Goal: Task Accomplishment & Management: Use online tool/utility

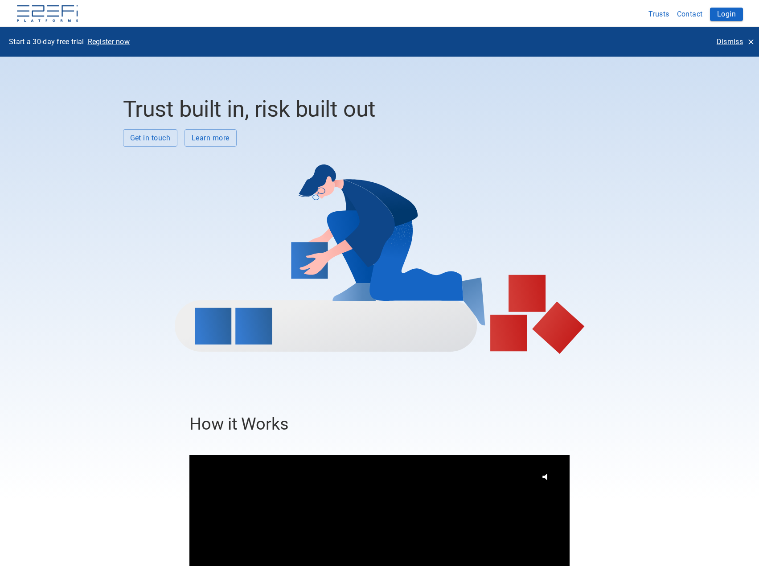
click at [722, 41] on p "Dismiss" at bounding box center [730, 42] width 26 height 10
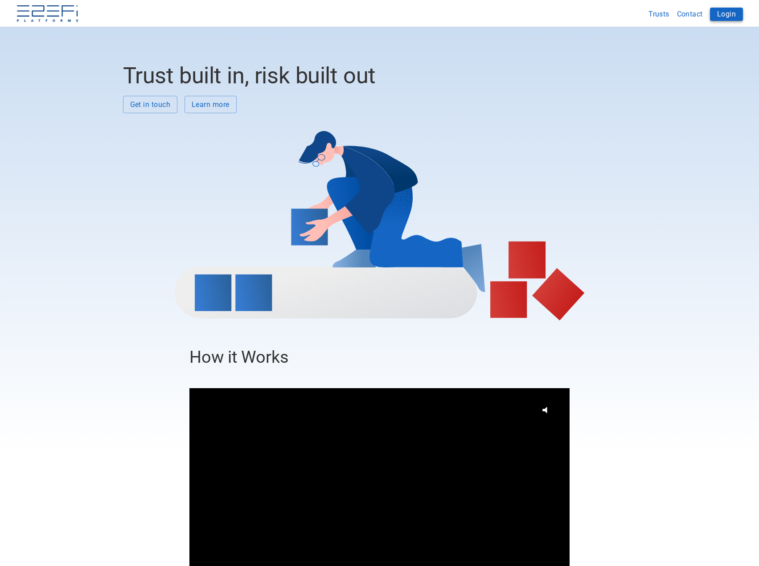
click at [725, 13] on button "Login" at bounding box center [726, 14] width 33 height 13
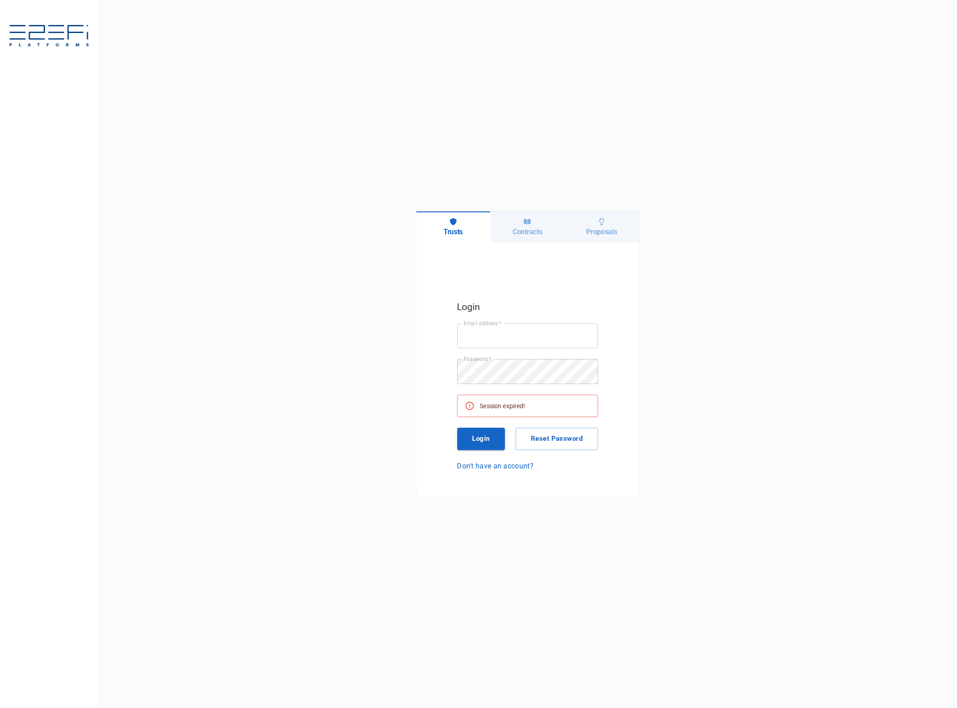
type input "[EMAIL_ADDRESS][DOMAIN_NAME]"
click at [484, 442] on button "Login" at bounding box center [481, 439] width 48 height 22
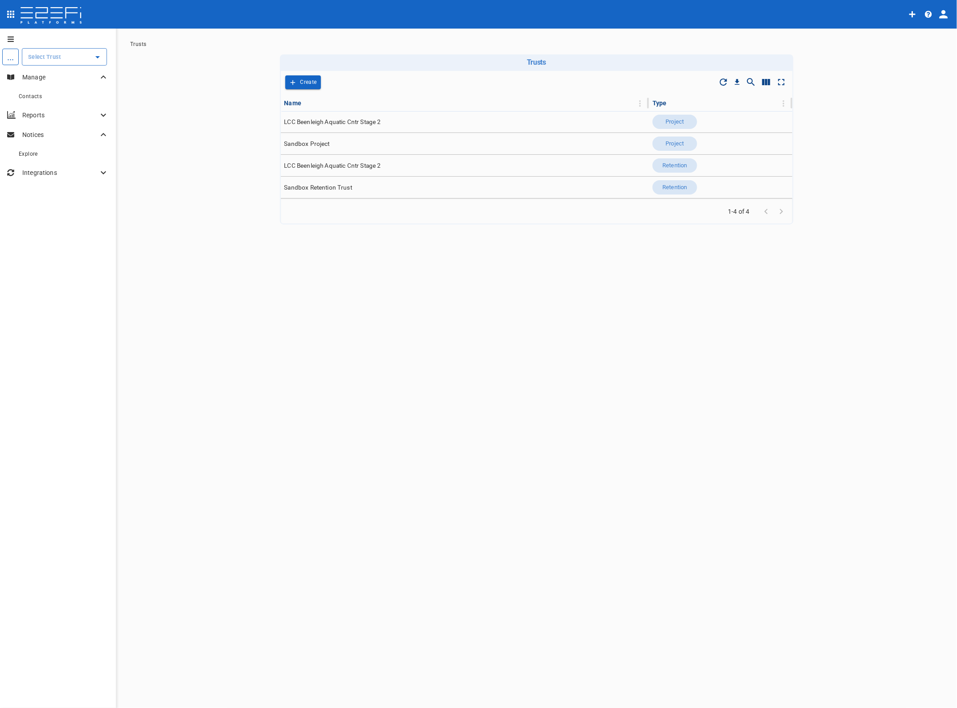
click at [48, 59] on input "text" at bounding box center [58, 56] width 64 height 9
click at [55, 103] on p "LCC Beenleigh A..." at bounding box center [43, 102] width 59 height 10
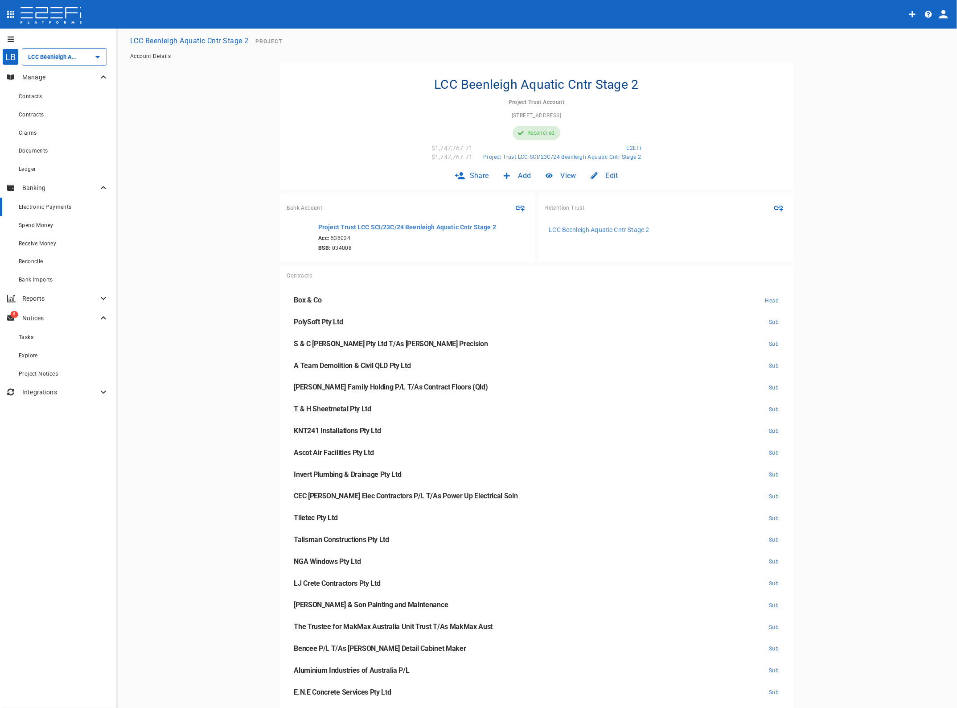
click at [37, 206] on span "Electronic Payments" at bounding box center [45, 207] width 53 height 6
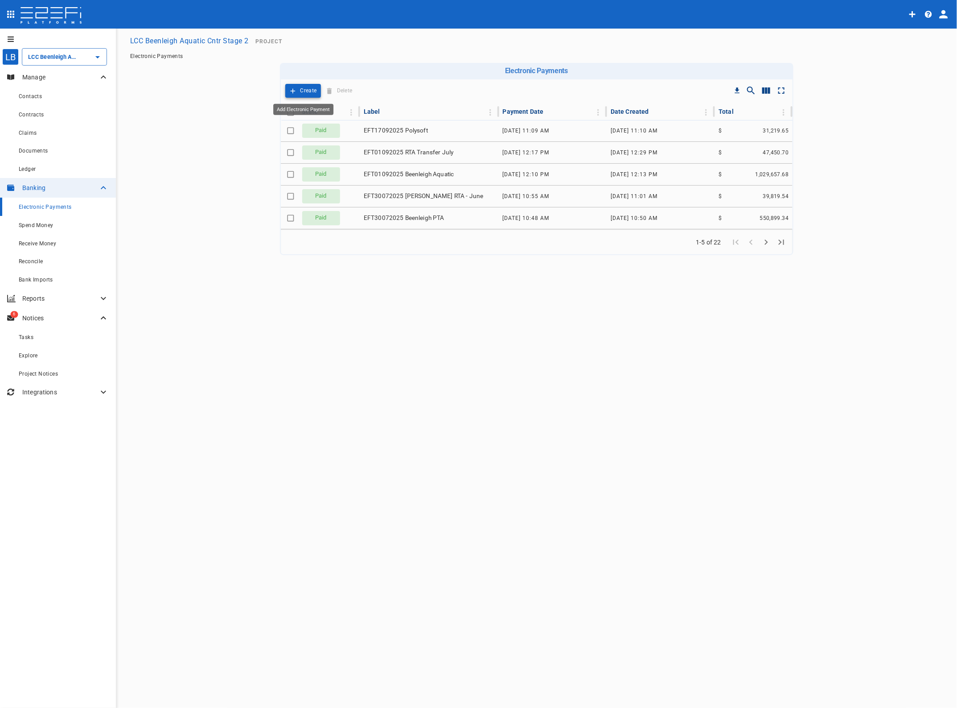
click at [306, 87] on p "Create" at bounding box center [309, 91] width 16 height 10
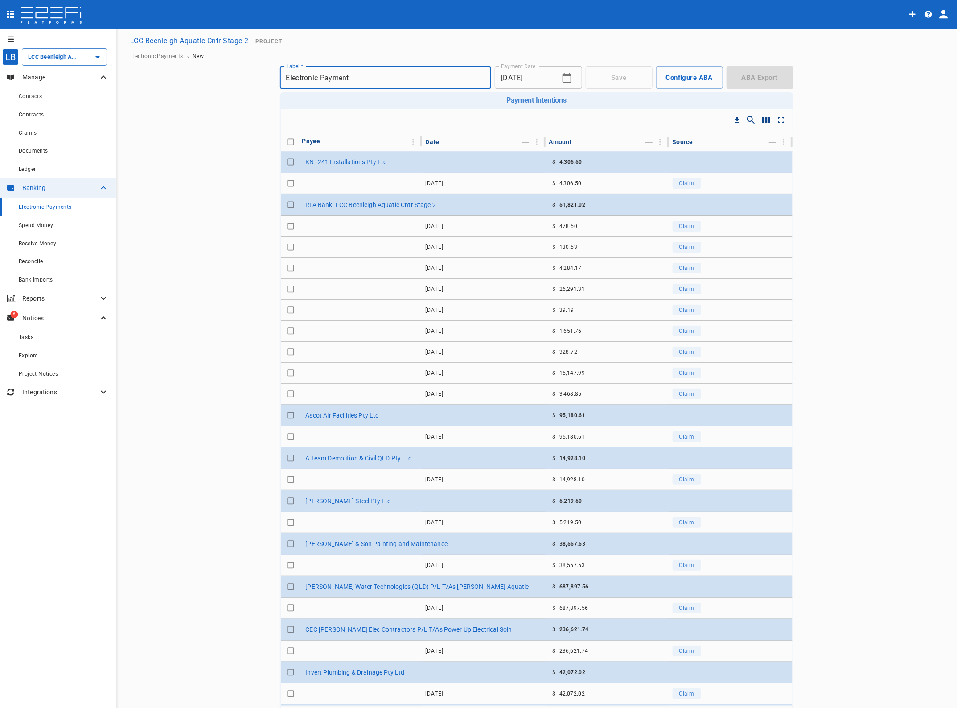
drag, startPoint x: 361, startPoint y: 77, endPoint x: 85, endPoint y: 77, distance: 276.4
click at [96, 77] on div "LB LCC Beenleigh Aquatic Cntr Stage 2 ​ Manage Contacts Contracts Claims Docume…" at bounding box center [479, 396] width 936 height 729
type input "EFT29092025 Beenleigh PTA"
click at [558, 79] on button "button" at bounding box center [567, 78] width 18 height 18
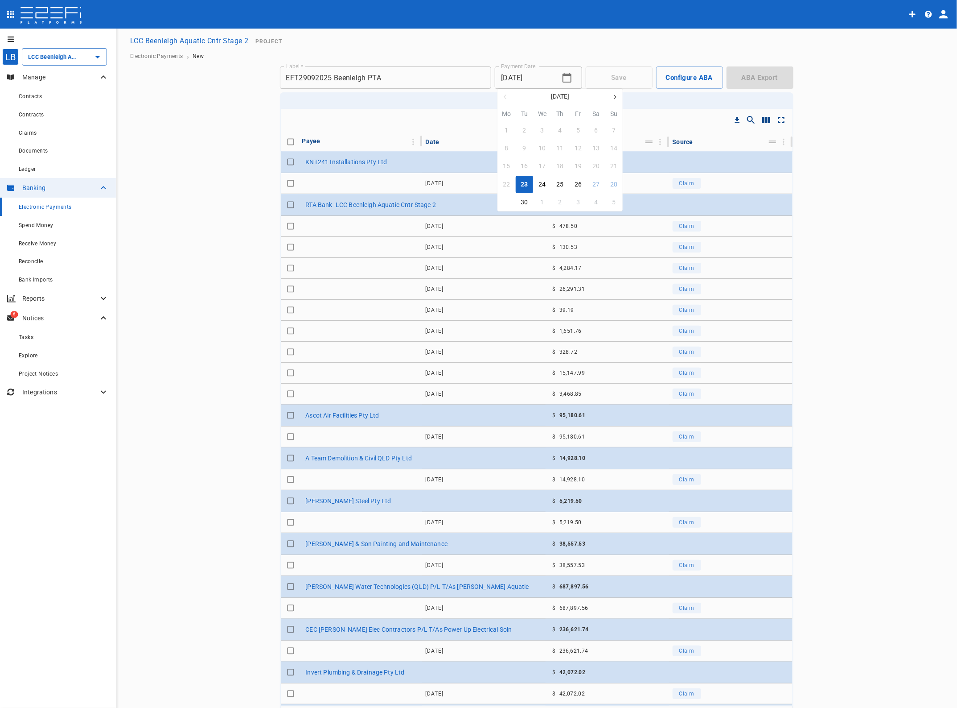
click at [507, 204] on div "29" at bounding box center [506, 203] width 7 height 10
type input "[DATE]"
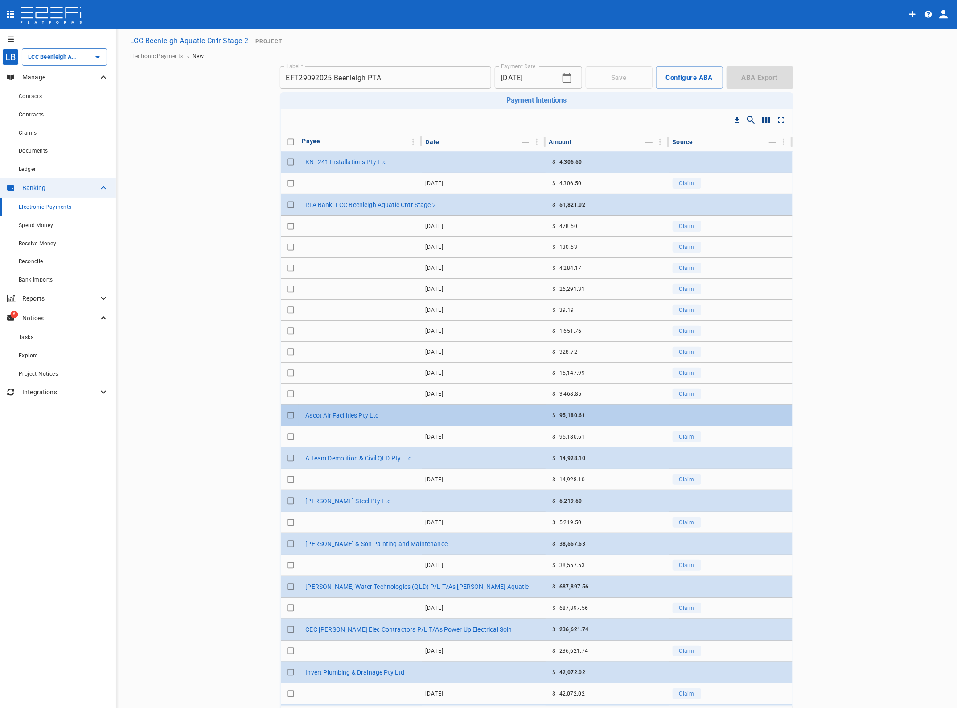
click at [286, 418] on input "Toggle select row" at bounding box center [290, 415] width 12 height 12
checkbox input "true"
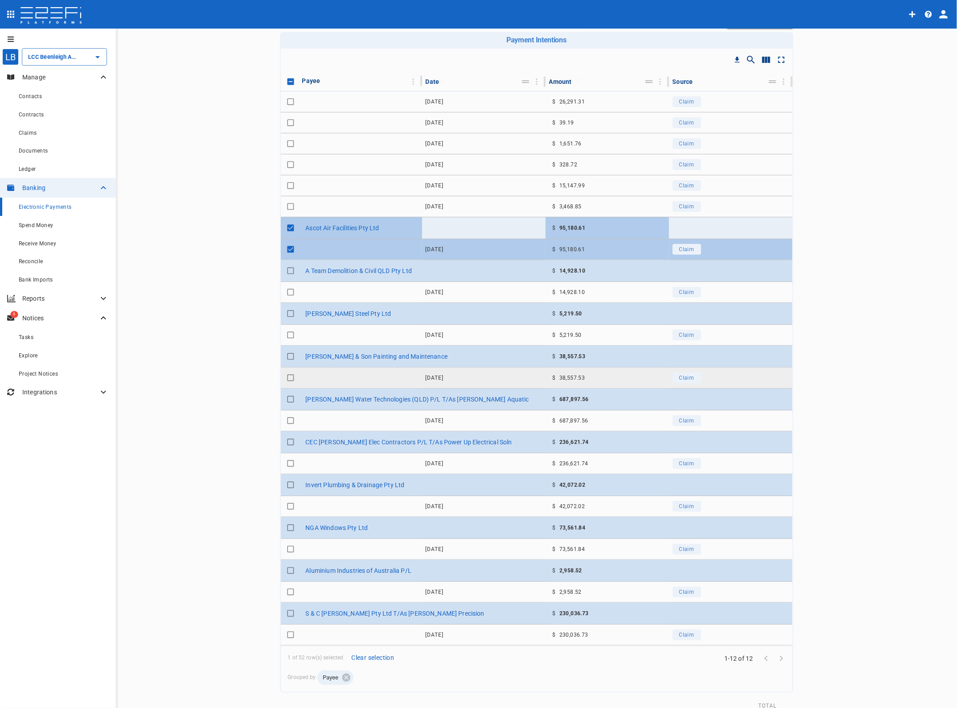
scroll to position [101, 0]
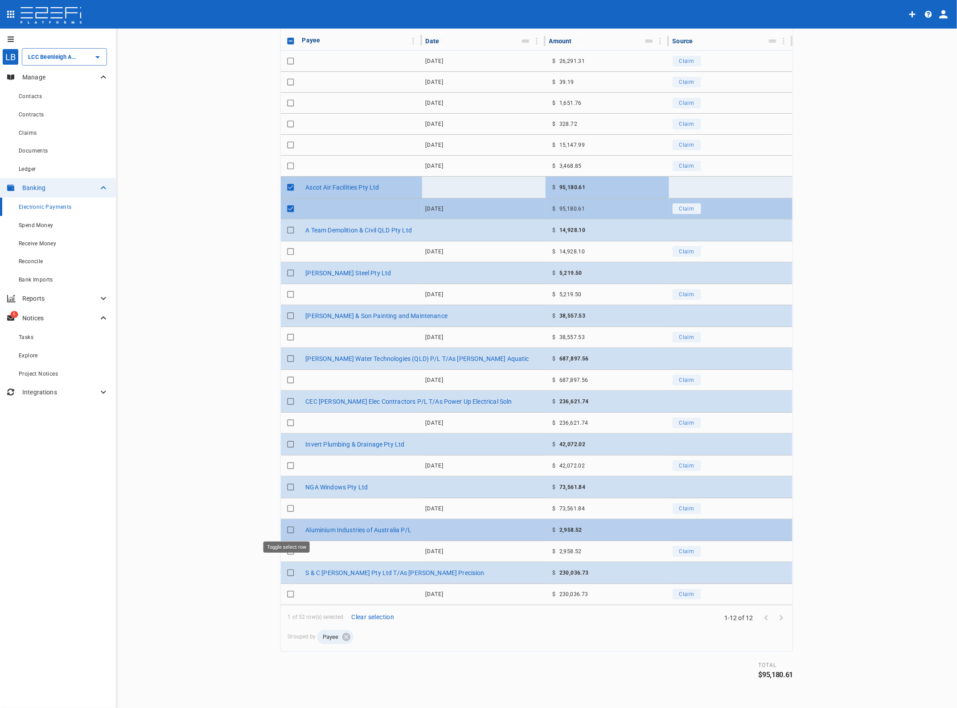
click at [288, 527] on input "Toggle select row" at bounding box center [290, 529] width 12 height 12
checkbox input "true"
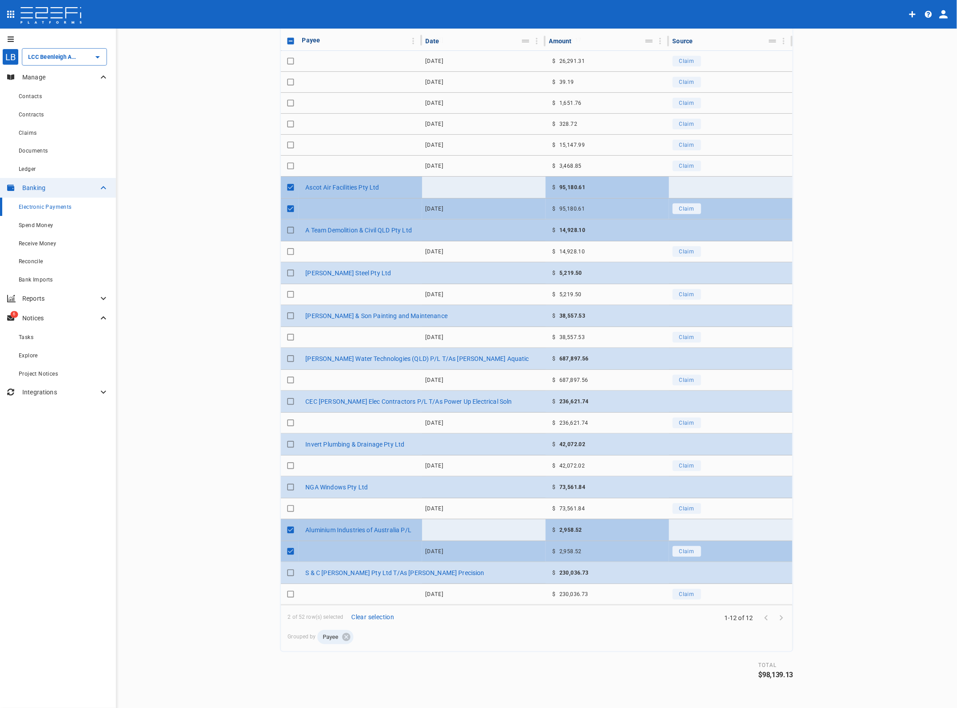
click at [286, 225] on input "Toggle select row" at bounding box center [290, 230] width 12 height 12
checkbox input "true"
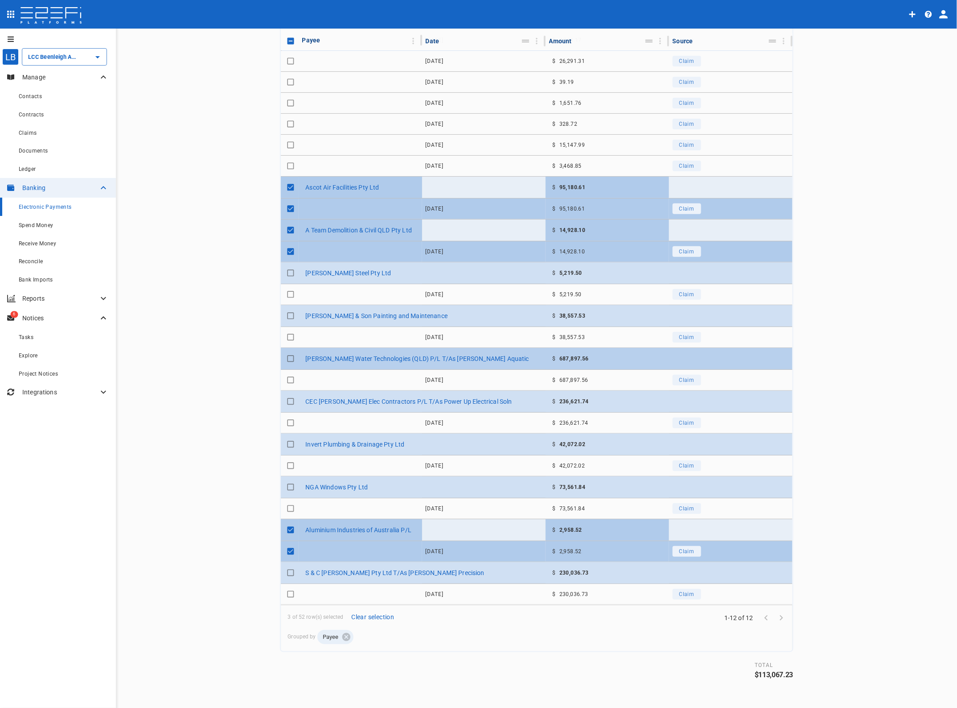
click at [284, 357] on input "Toggle select row" at bounding box center [290, 358] width 12 height 12
checkbox input "true"
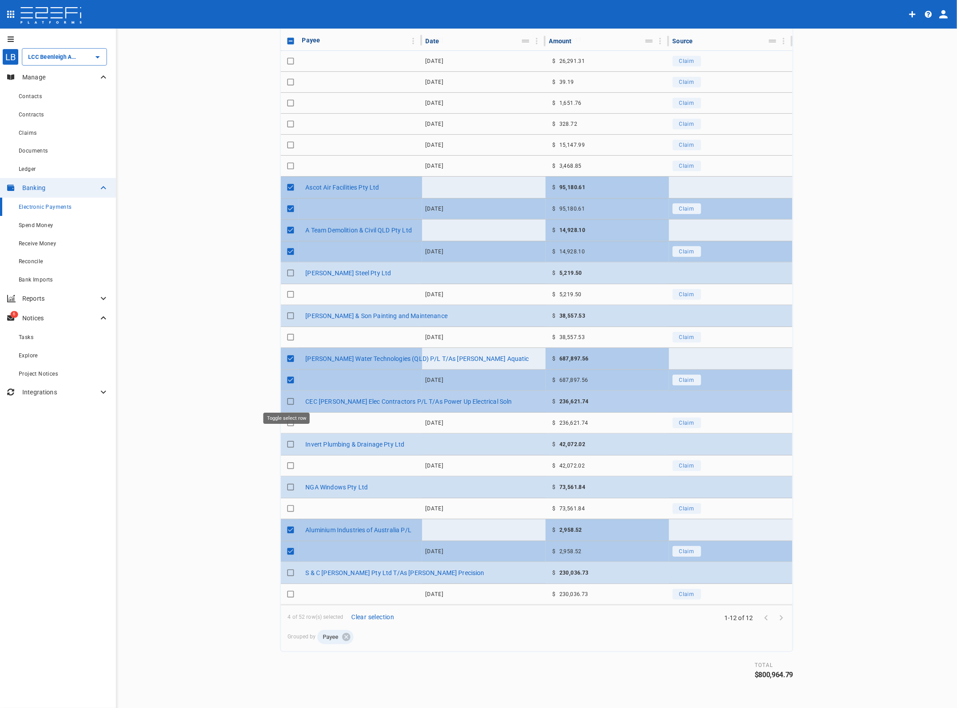
click at [286, 398] on input "Toggle select row" at bounding box center [290, 401] width 12 height 12
checkbox input "true"
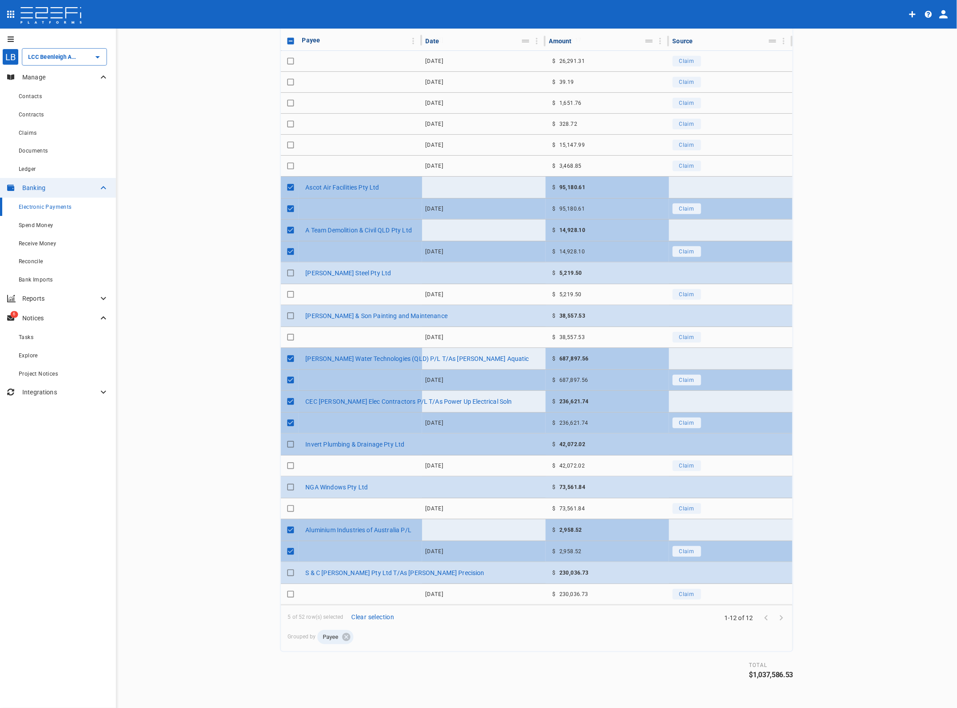
click at [284, 441] on input "Toggle select row" at bounding box center [290, 444] width 12 height 12
checkbox input "true"
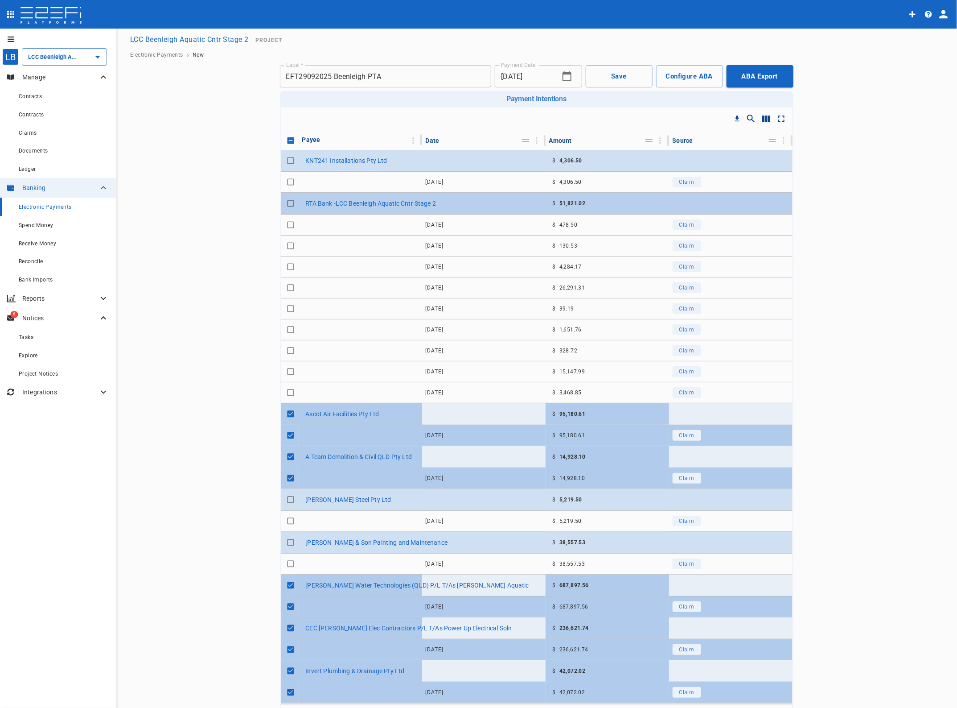
scroll to position [0, 0]
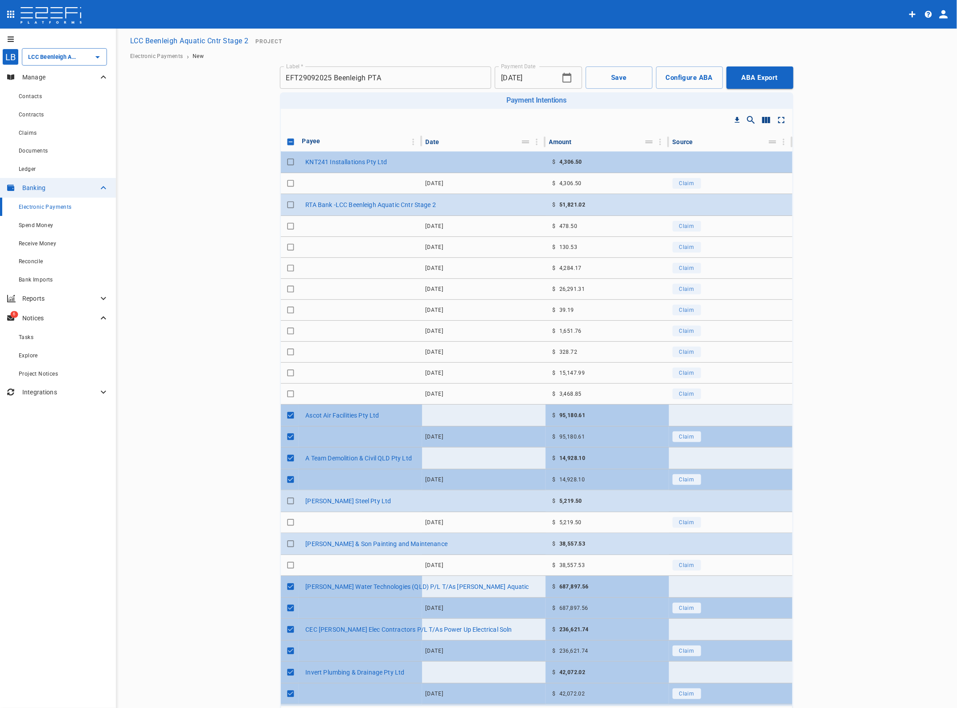
click at [286, 161] on input "Toggle select row" at bounding box center [290, 162] width 12 height 12
checkbox input "true"
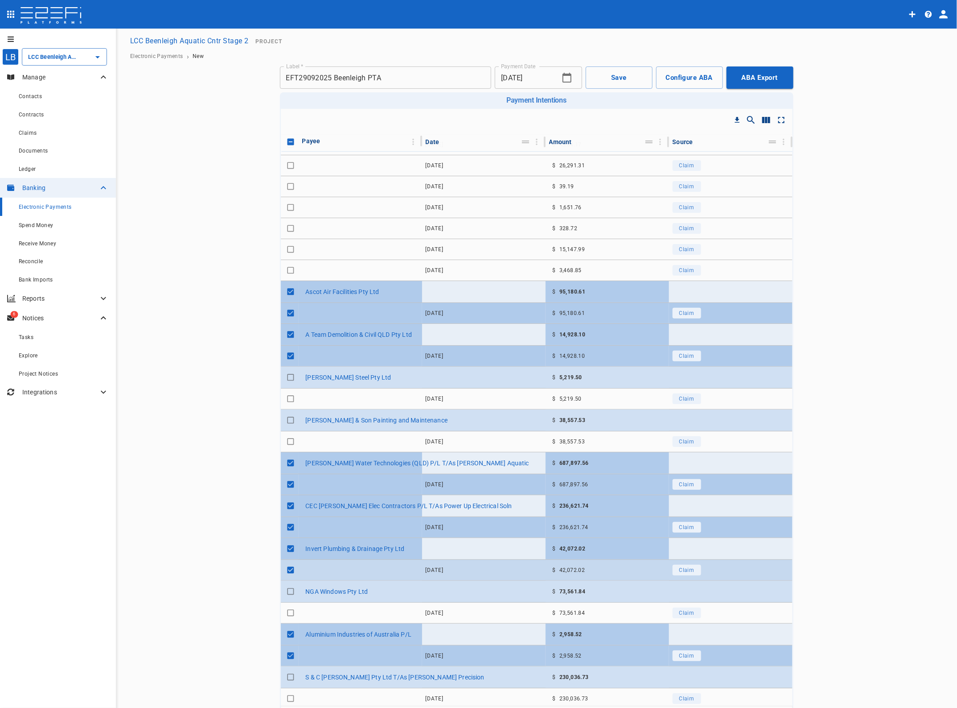
scroll to position [130, 0]
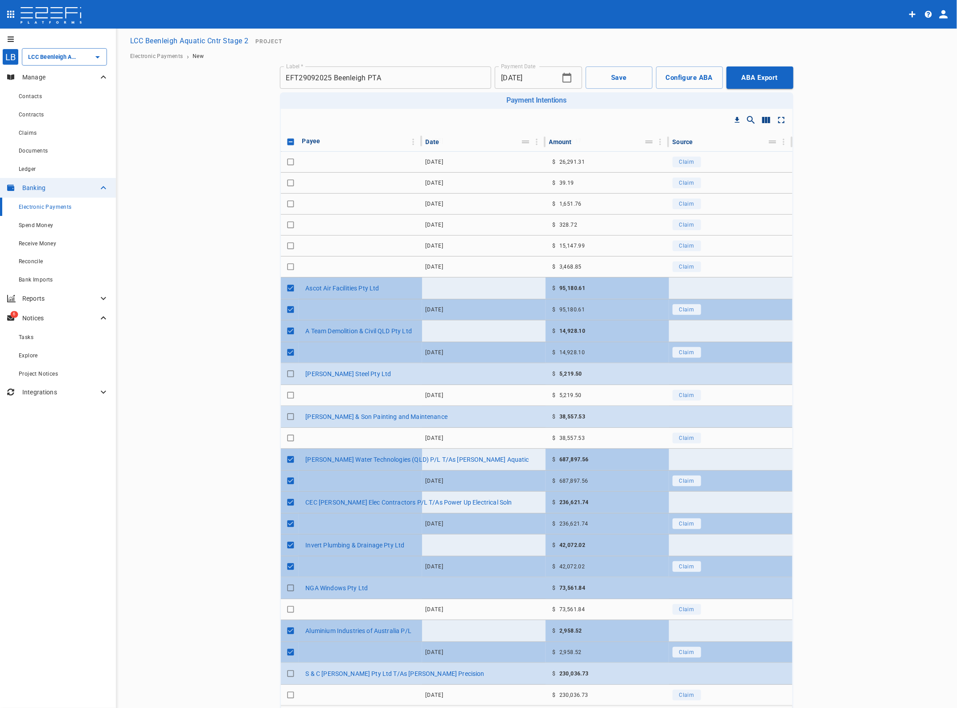
click at [284, 585] on input "Toggle select row" at bounding box center [290, 587] width 12 height 12
checkbox input "true"
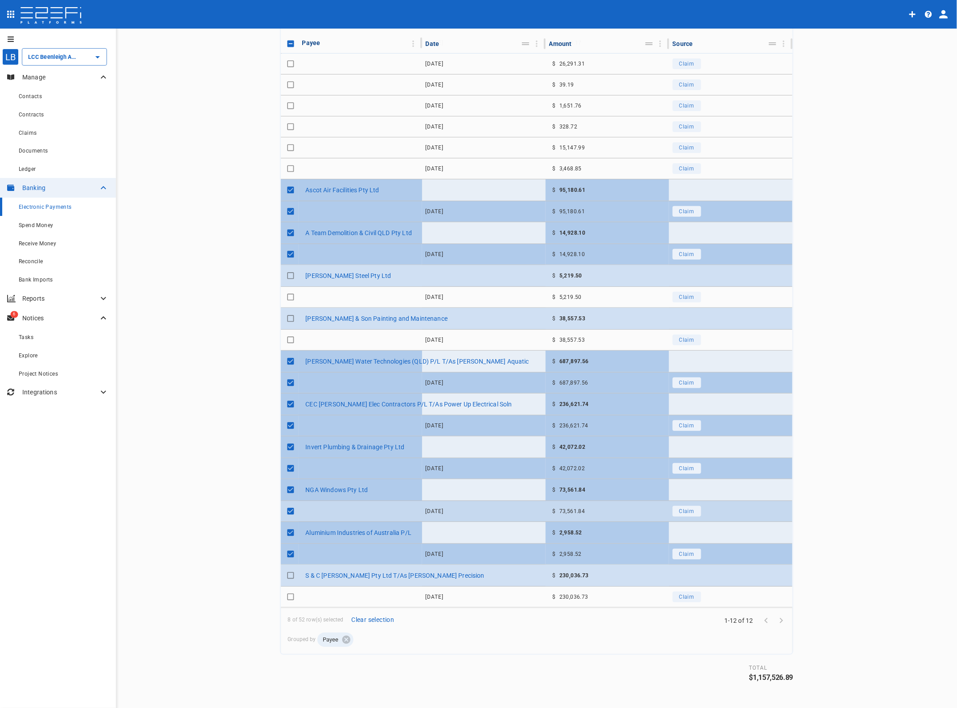
scroll to position [101, 0]
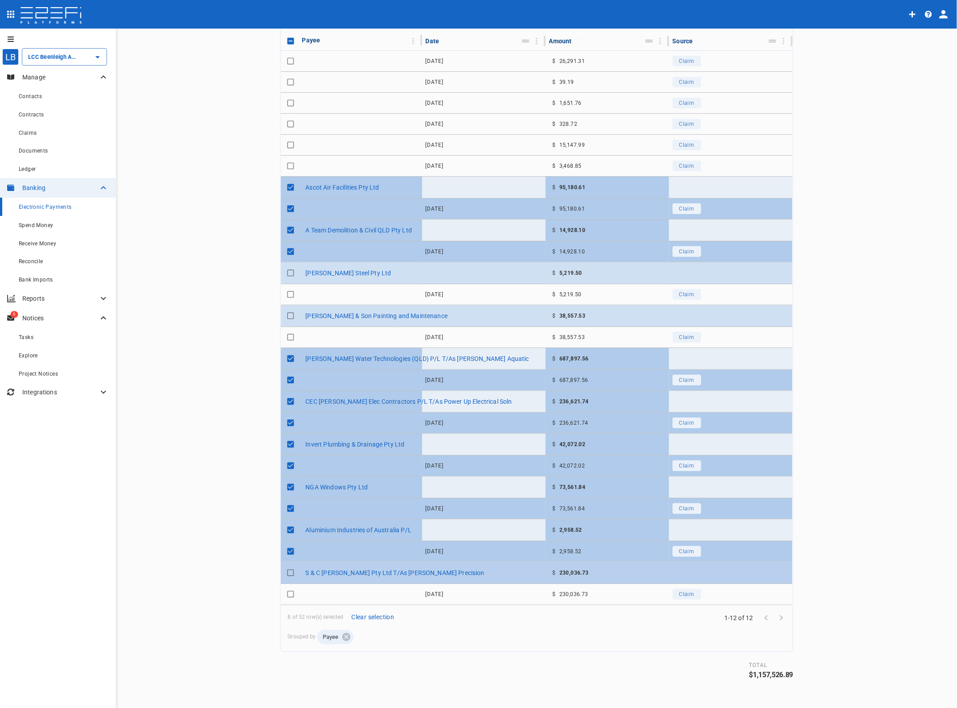
click at [284, 572] on input "Toggle select row" at bounding box center [290, 572] width 12 height 12
checkbox input "true"
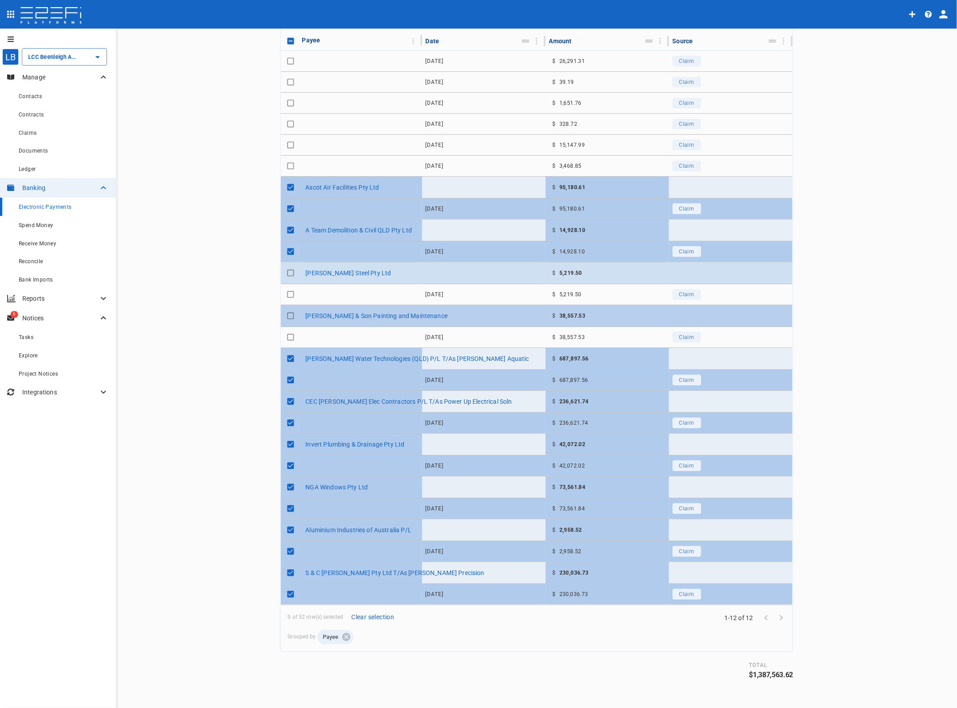
click at [284, 317] on input "Toggle select row" at bounding box center [290, 315] width 12 height 12
checkbox input "true"
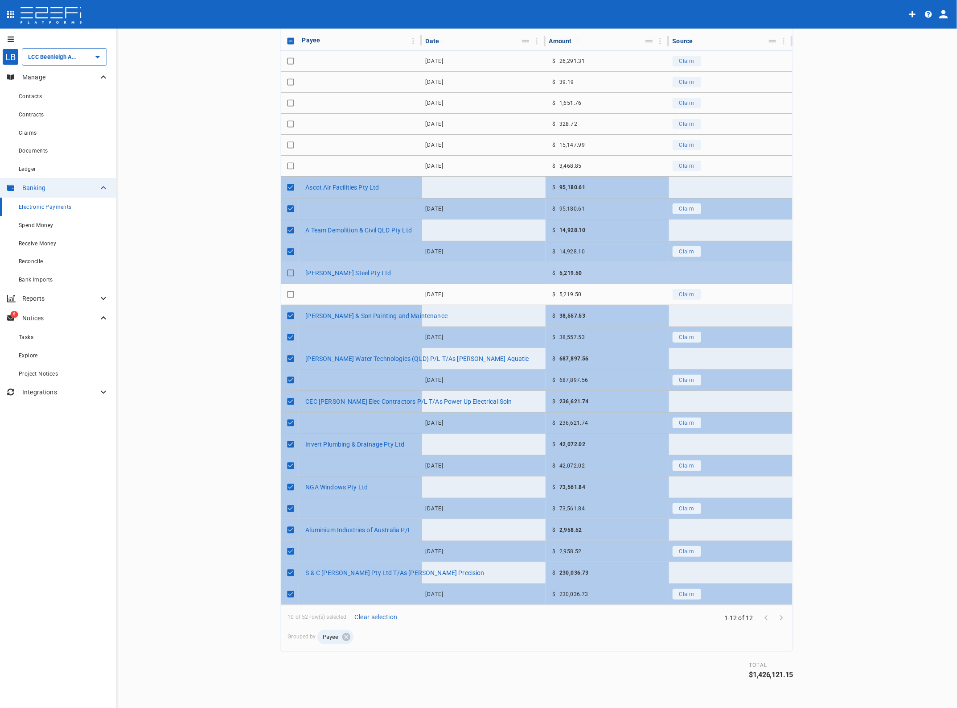
click at [284, 268] on input "Toggle select row" at bounding box center [290, 273] width 12 height 12
checkbox input "true"
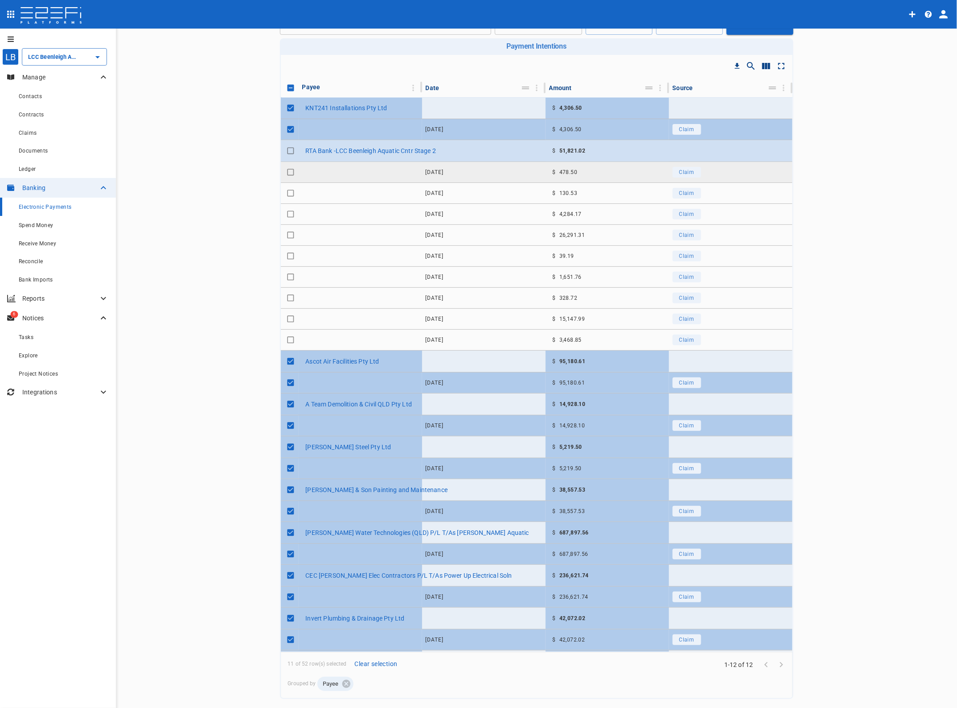
scroll to position [0, 0]
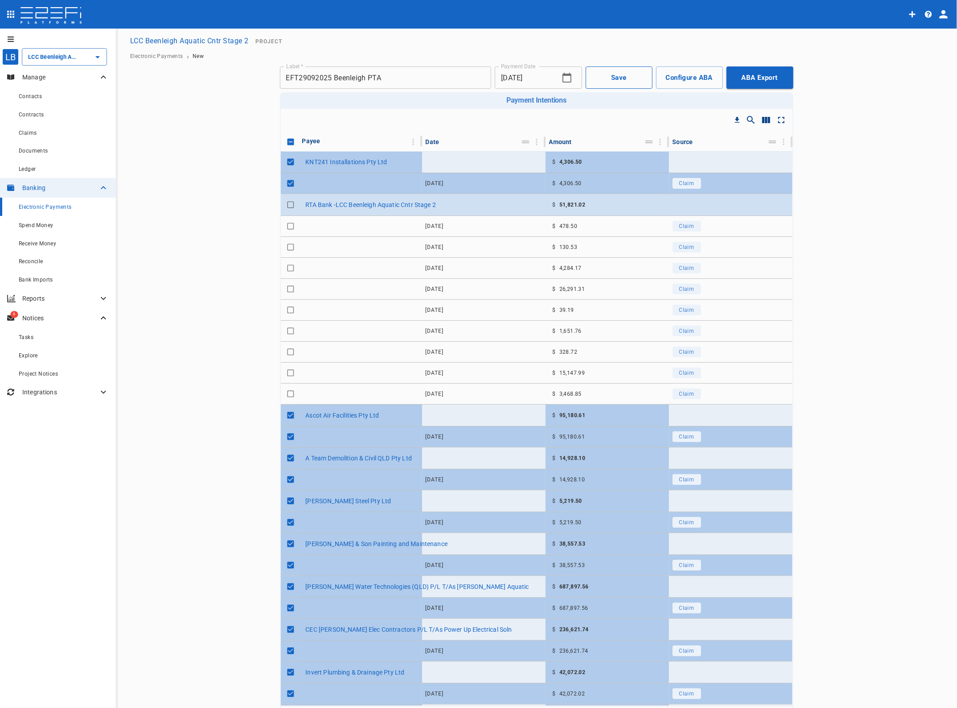
click at [614, 74] on button "Save" at bounding box center [619, 77] width 67 height 22
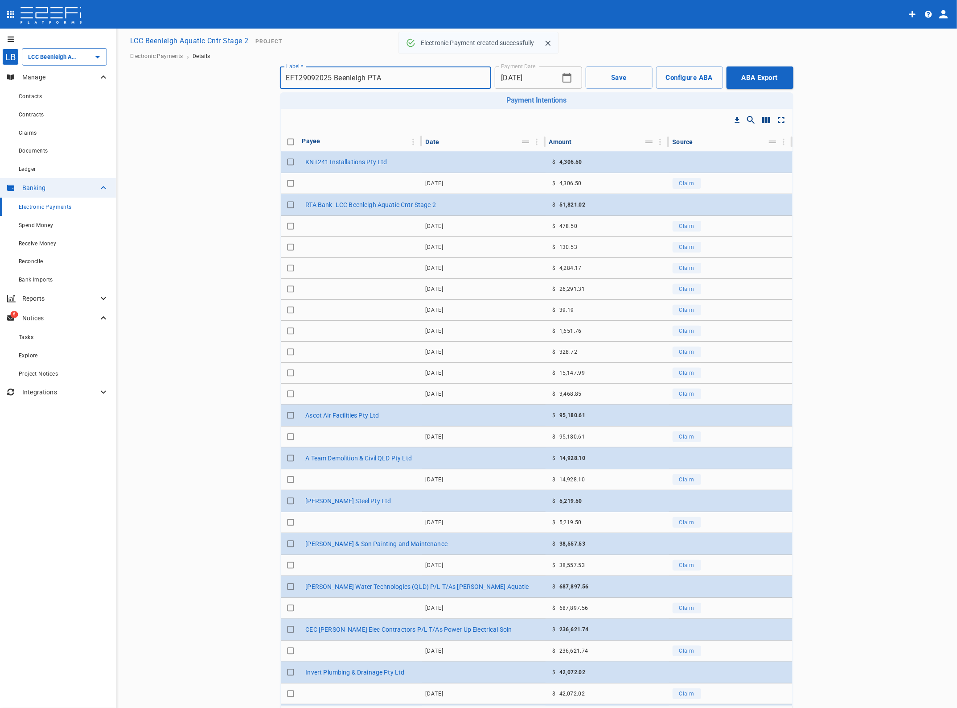
checkbox input "true"
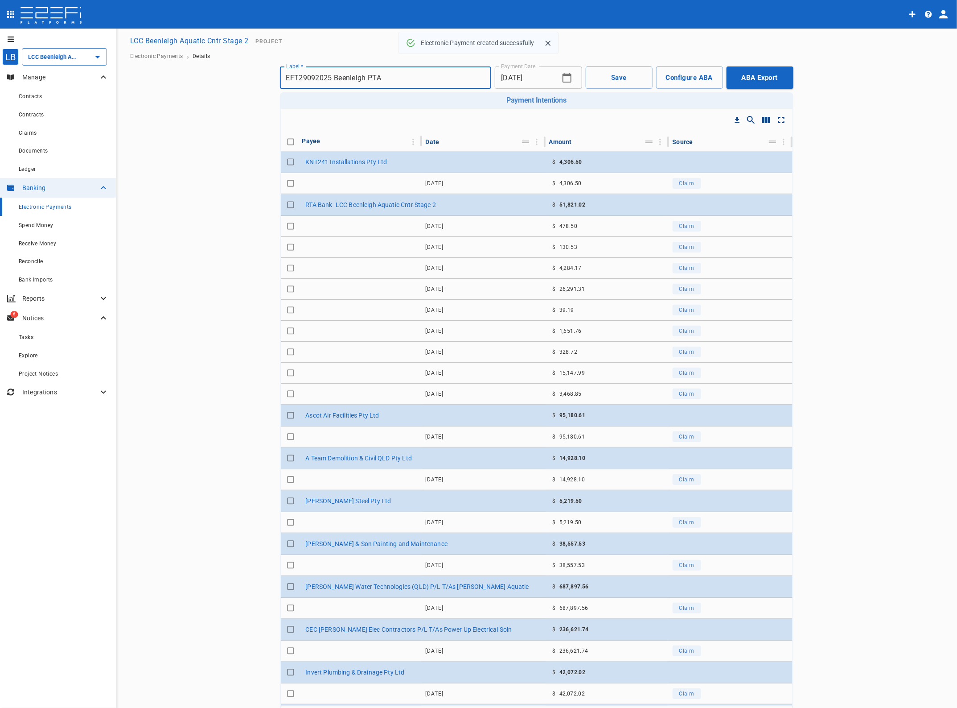
checkbox input "true"
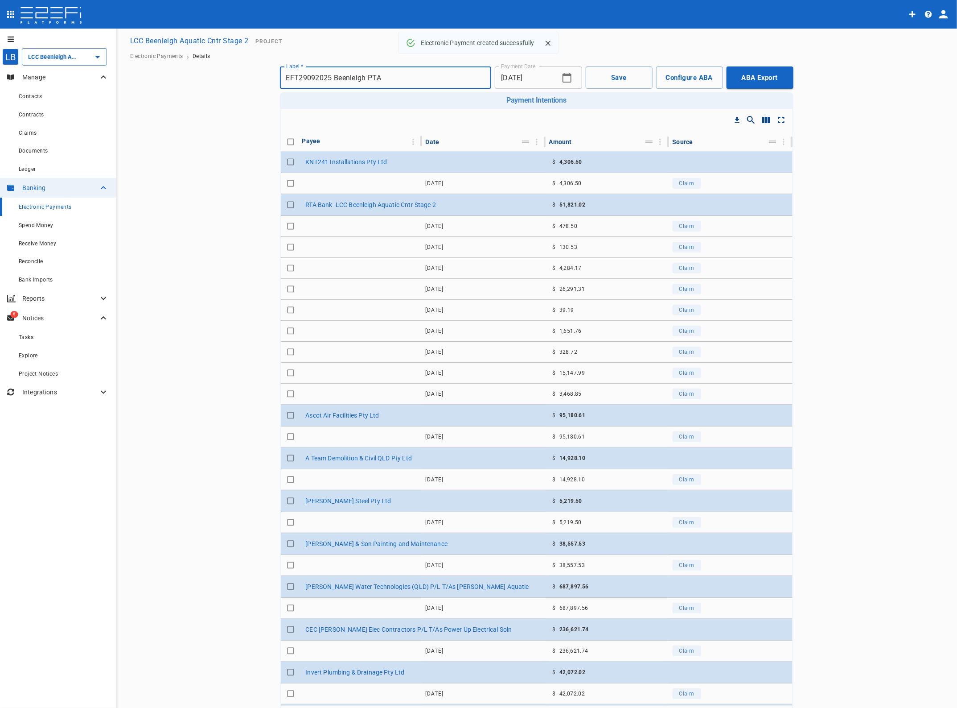
checkbox input "true"
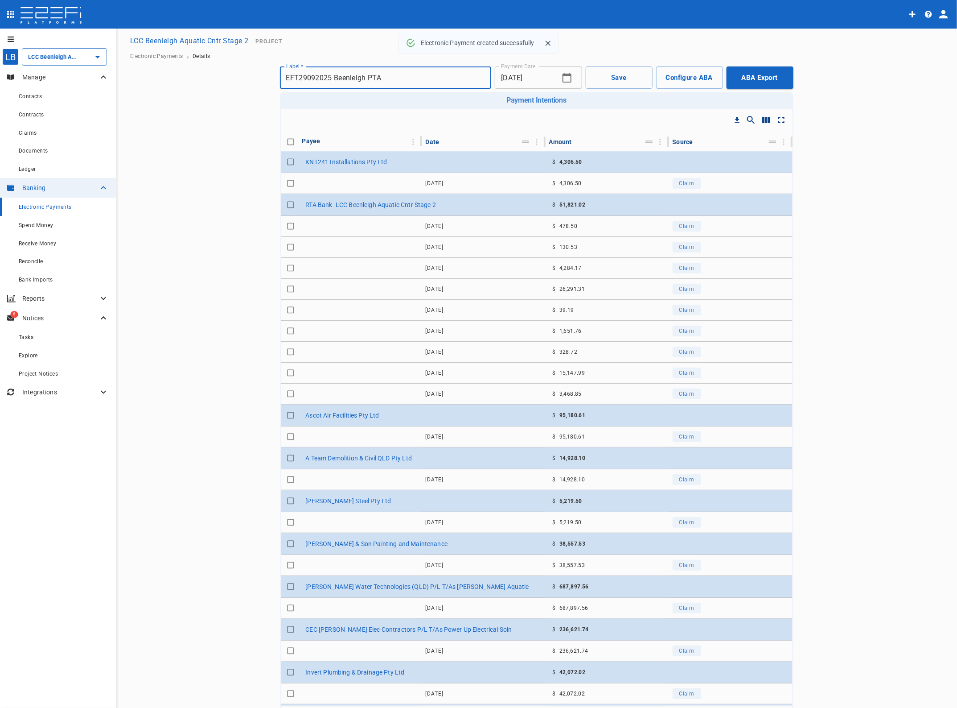
checkbox input "true"
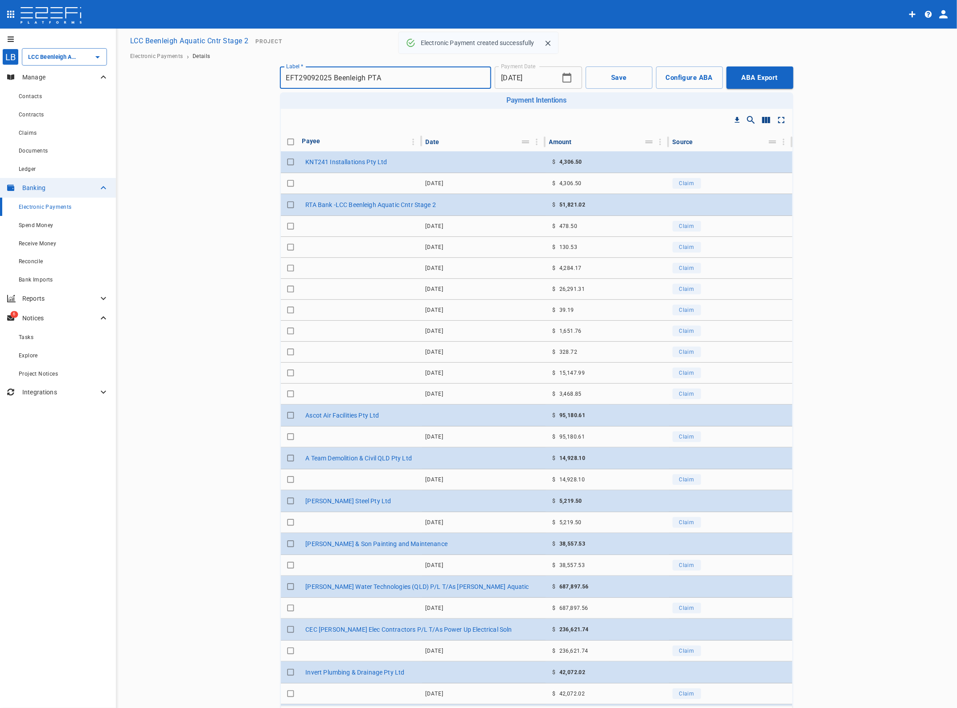
checkbox input "true"
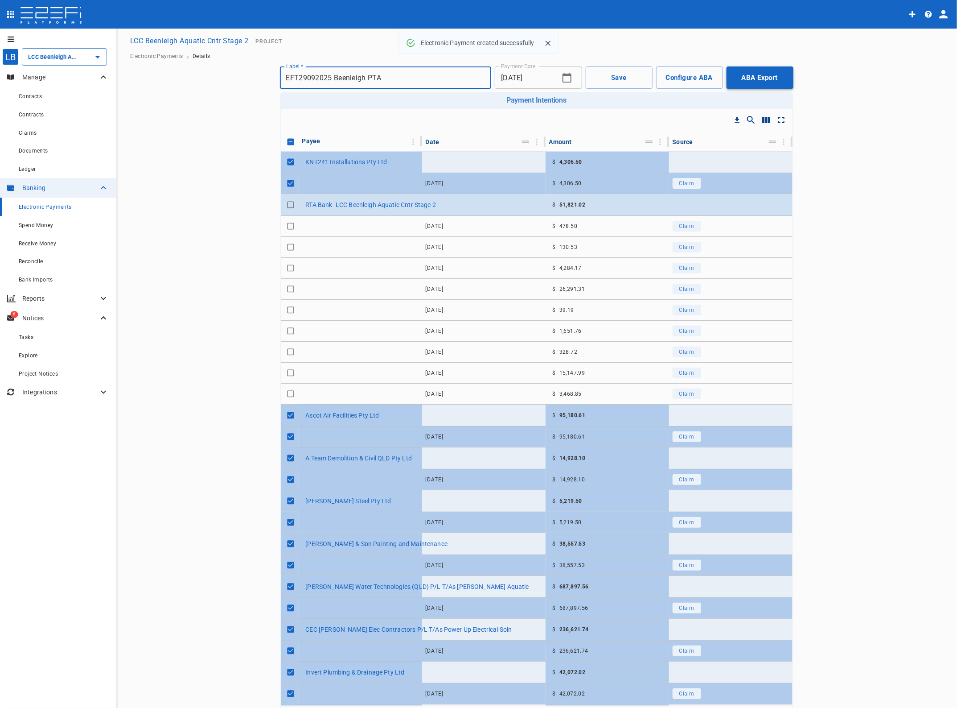
click at [759, 74] on button "ABA Export" at bounding box center [760, 77] width 67 height 22
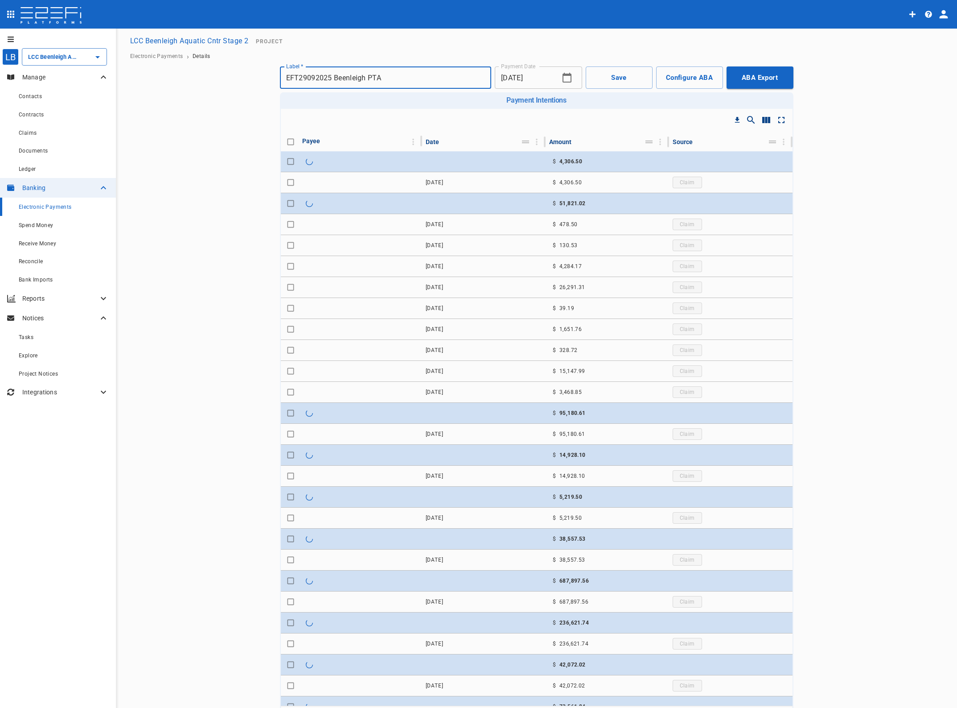
checkbox input "true"
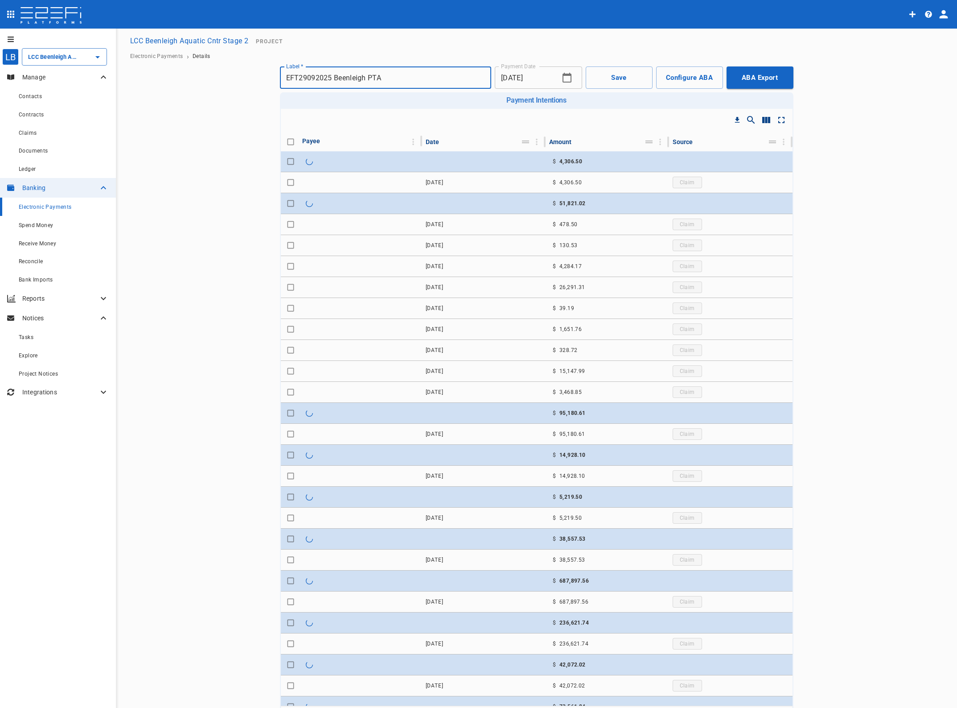
checkbox input "true"
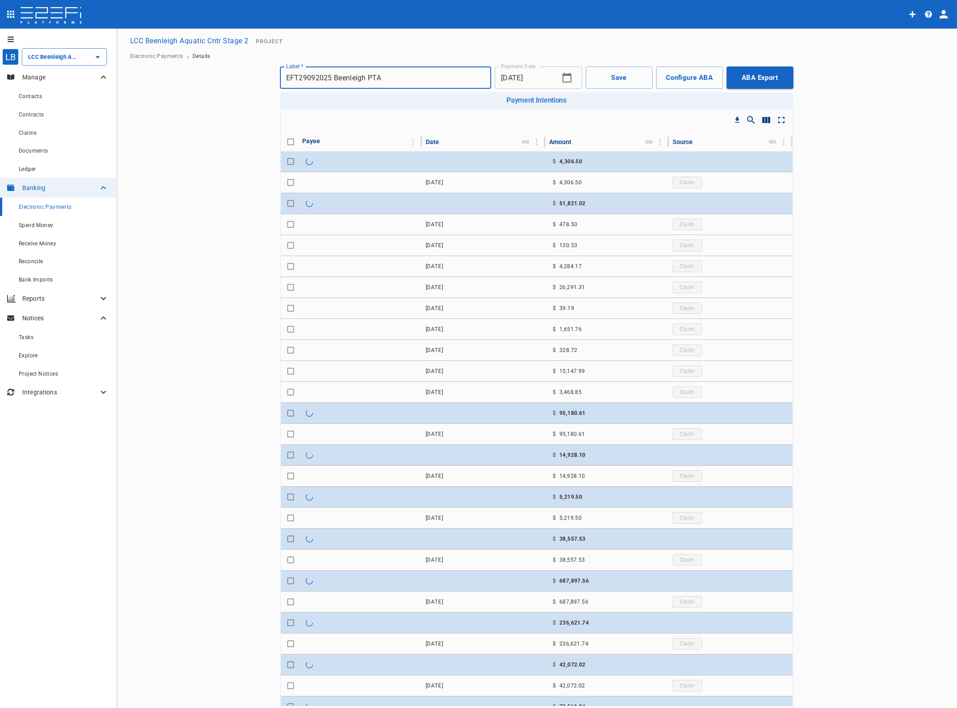
checkbox input "true"
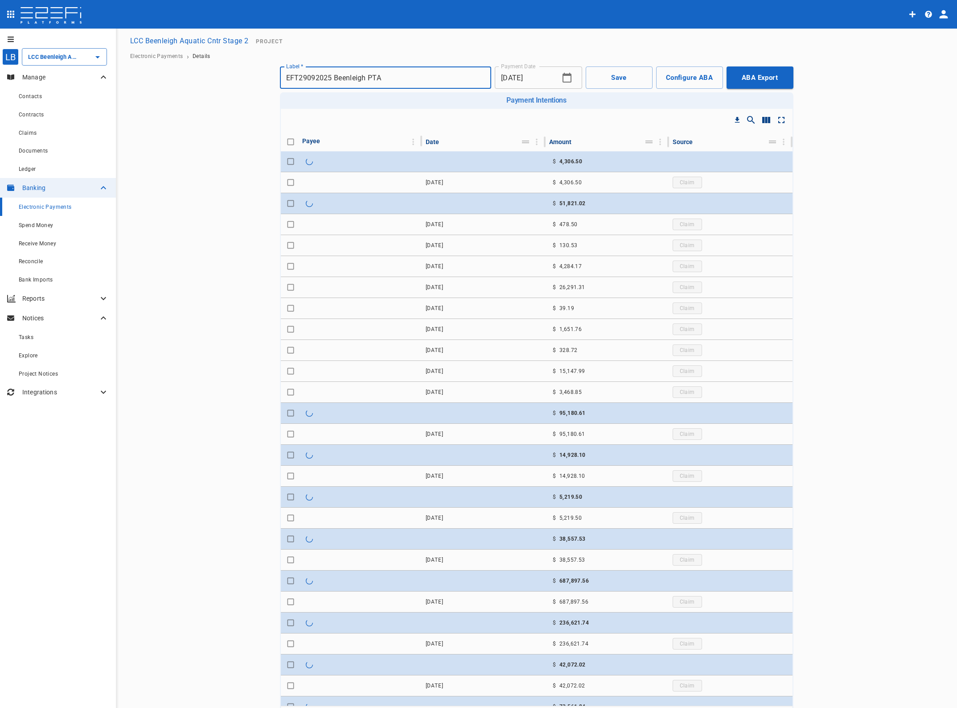
checkbox input "true"
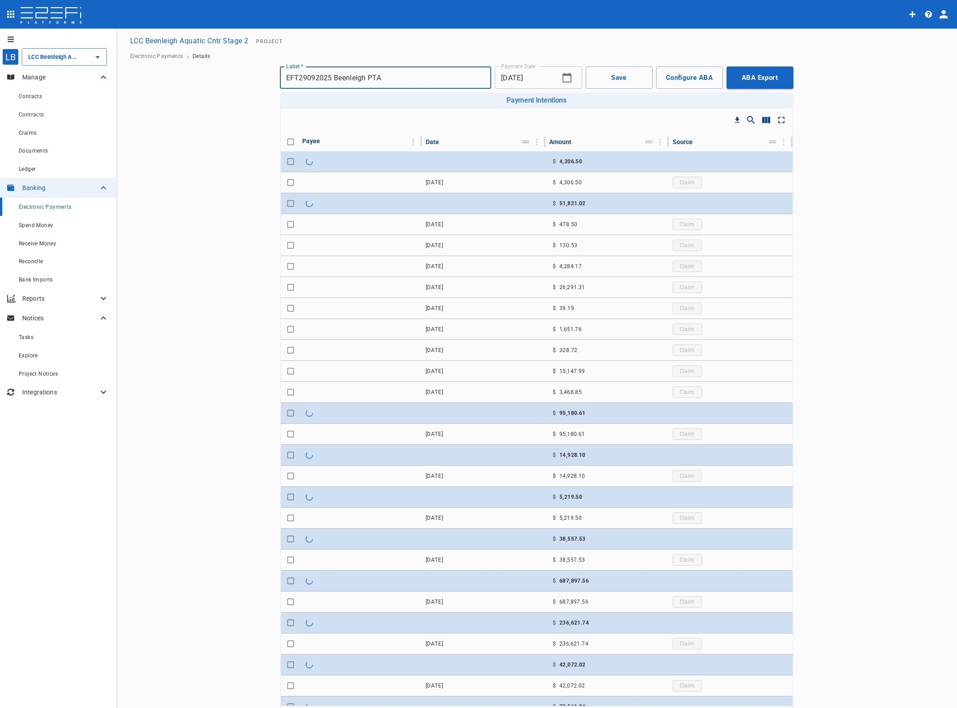
checkbox input "true"
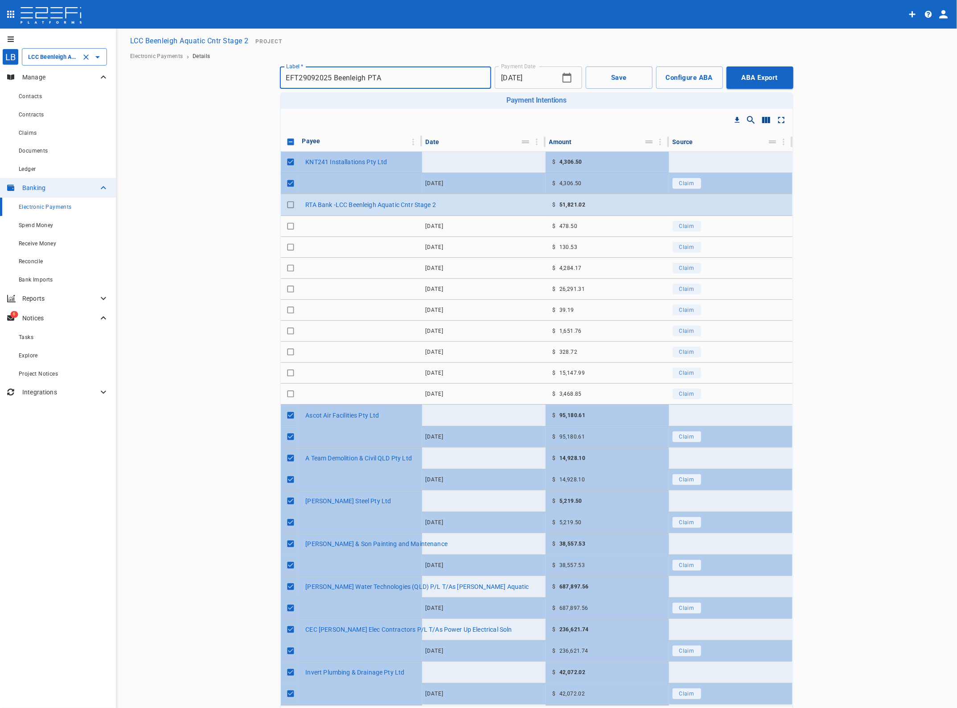
click at [47, 49] on div "LCC Beenleigh Aquatic Cntr Stage 2 ​" at bounding box center [64, 56] width 85 height 17
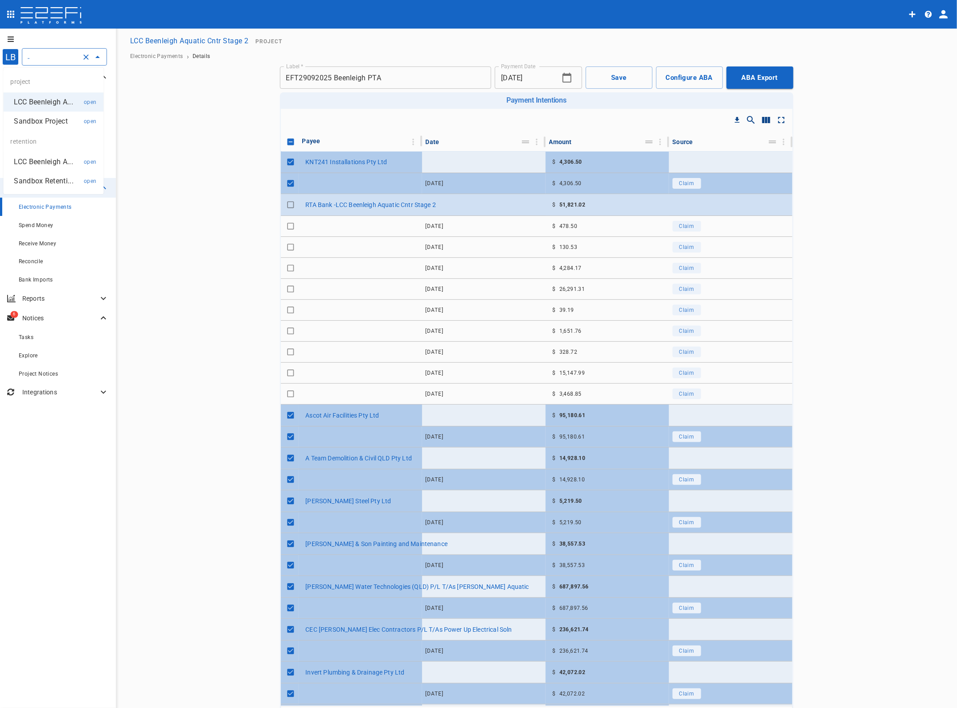
click at [38, 161] on p "LCC Beenleigh A..." at bounding box center [43, 162] width 59 height 10
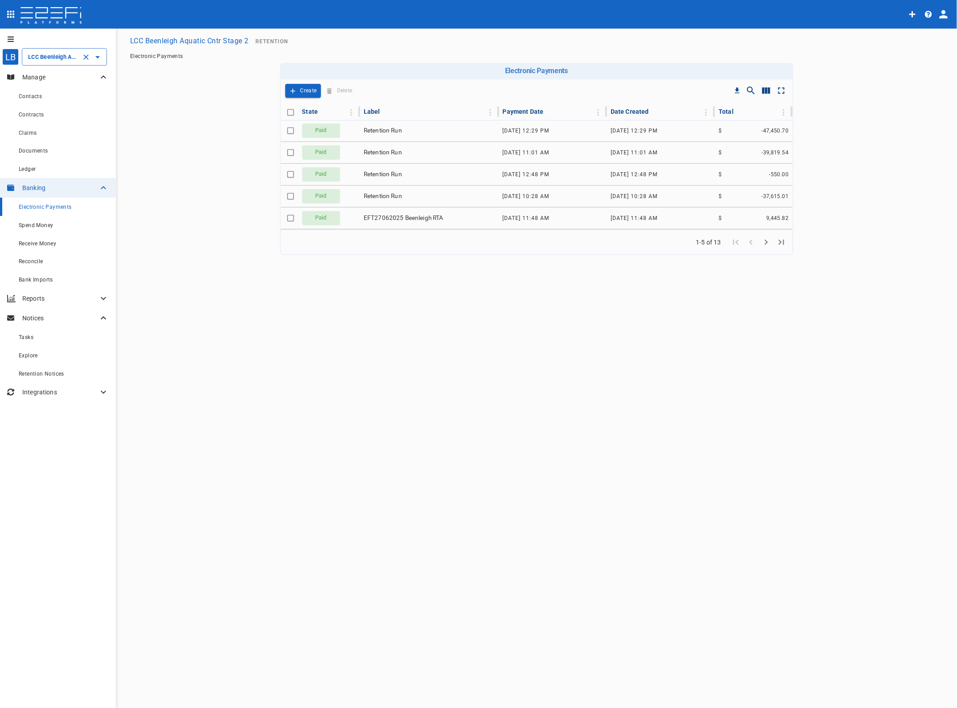
click at [66, 56] on input "LCC Beenleigh Aquatic Cntr Stage 2" at bounding box center [52, 56] width 52 height 9
click at [50, 159] on p "LCC Beenleigh A..." at bounding box center [43, 162] width 59 height 10
click at [39, 206] on span "Electronic Payments" at bounding box center [45, 207] width 53 height 6
click at [38, 202] on div "Electronic Payments" at bounding box center [64, 206] width 90 height 11
click at [303, 87] on p "Create" at bounding box center [309, 91] width 16 height 10
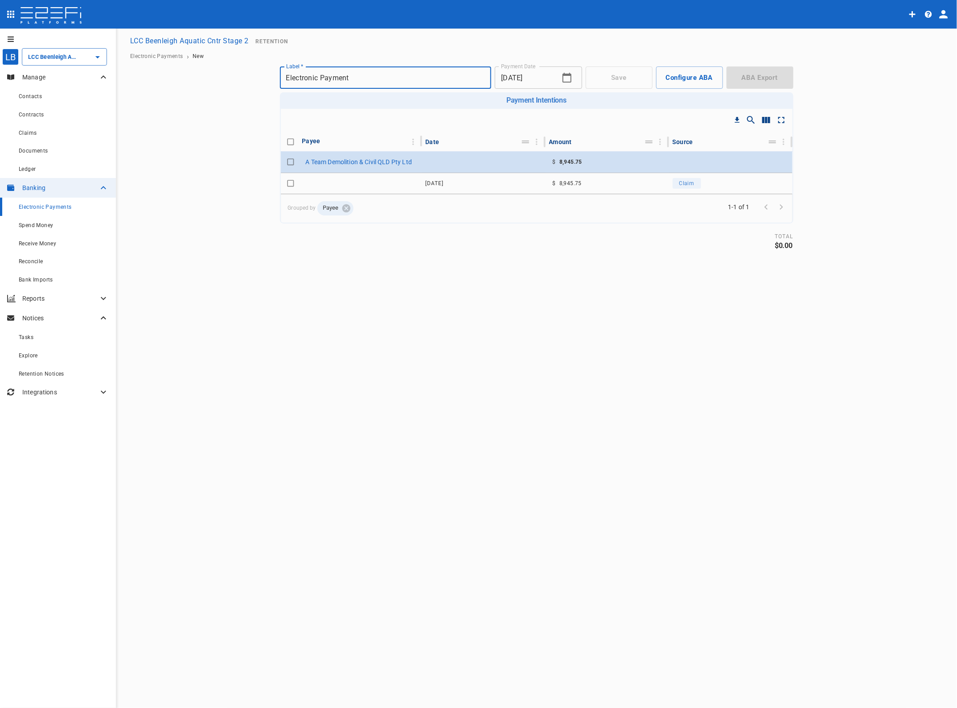
drag, startPoint x: 375, startPoint y: 75, endPoint x: 147, endPoint y: 74, distance: 227.4
click at [148, 74] on main "LCC Beenleigh Aquatic Cntr Stage 2 Retention Electronic Payments › New Save Con…" at bounding box center [537, 141] width 820 height 218
type input "EFT29092025 Beenleigh RTA"
click at [571, 75] on icon "button" at bounding box center [567, 78] width 9 height 10
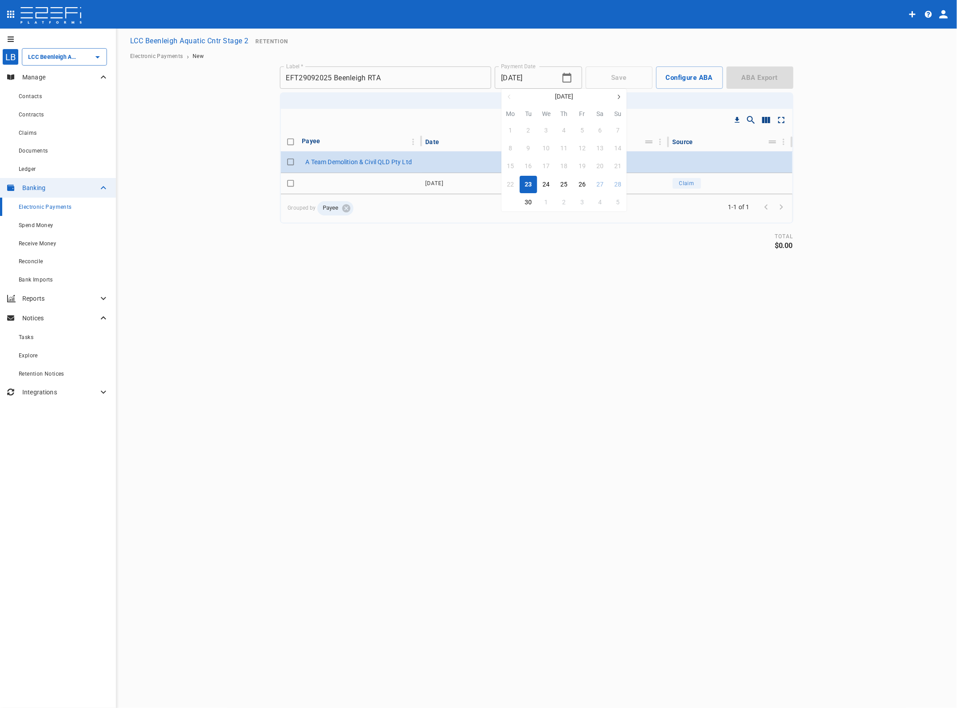
click at [509, 202] on div "29" at bounding box center [510, 203] width 7 height 10
type input "[DATE]"
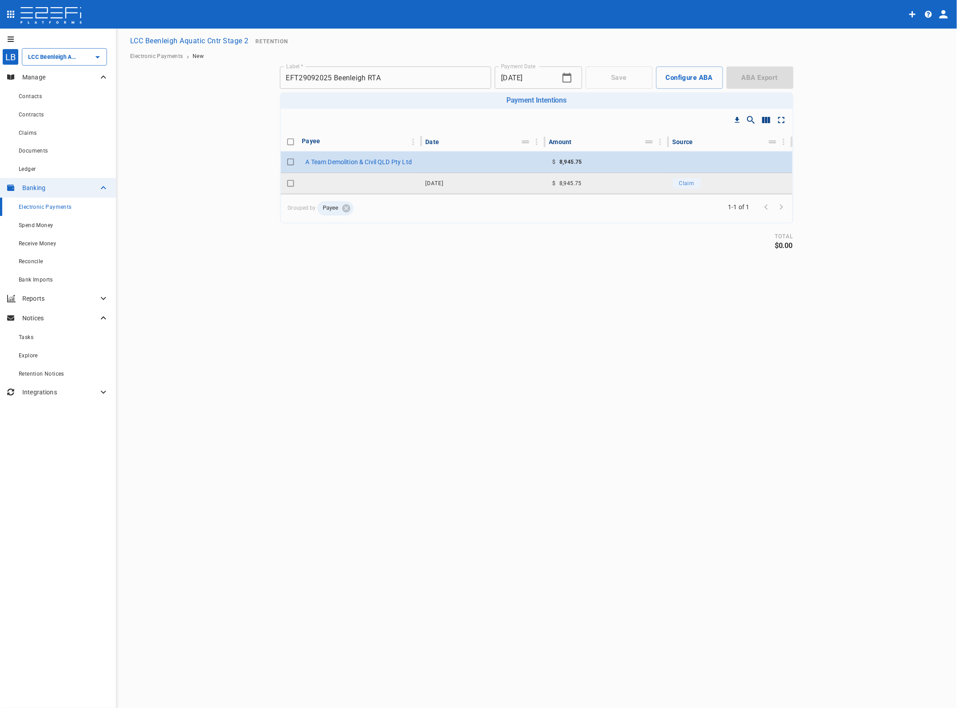
click at [290, 182] on input "Toggle select row" at bounding box center [290, 183] width 12 height 12
checkbox input "true"
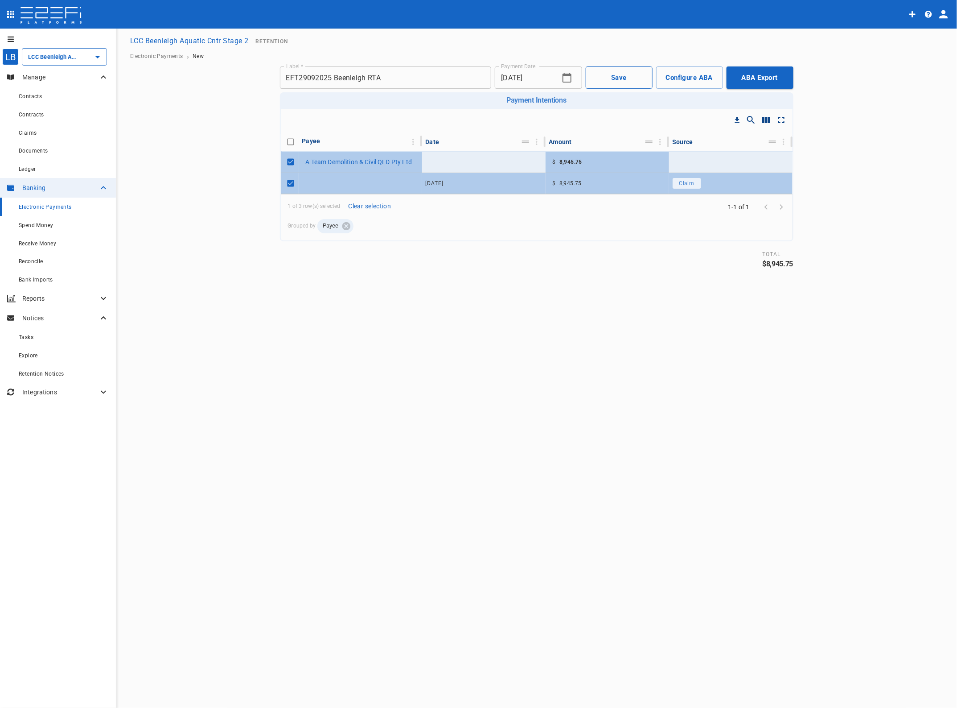
click at [624, 76] on button "Save" at bounding box center [619, 77] width 67 height 22
click at [758, 75] on button "ABA Export" at bounding box center [760, 77] width 67 height 22
